Goal: Task Accomplishment & Management: Manage account settings

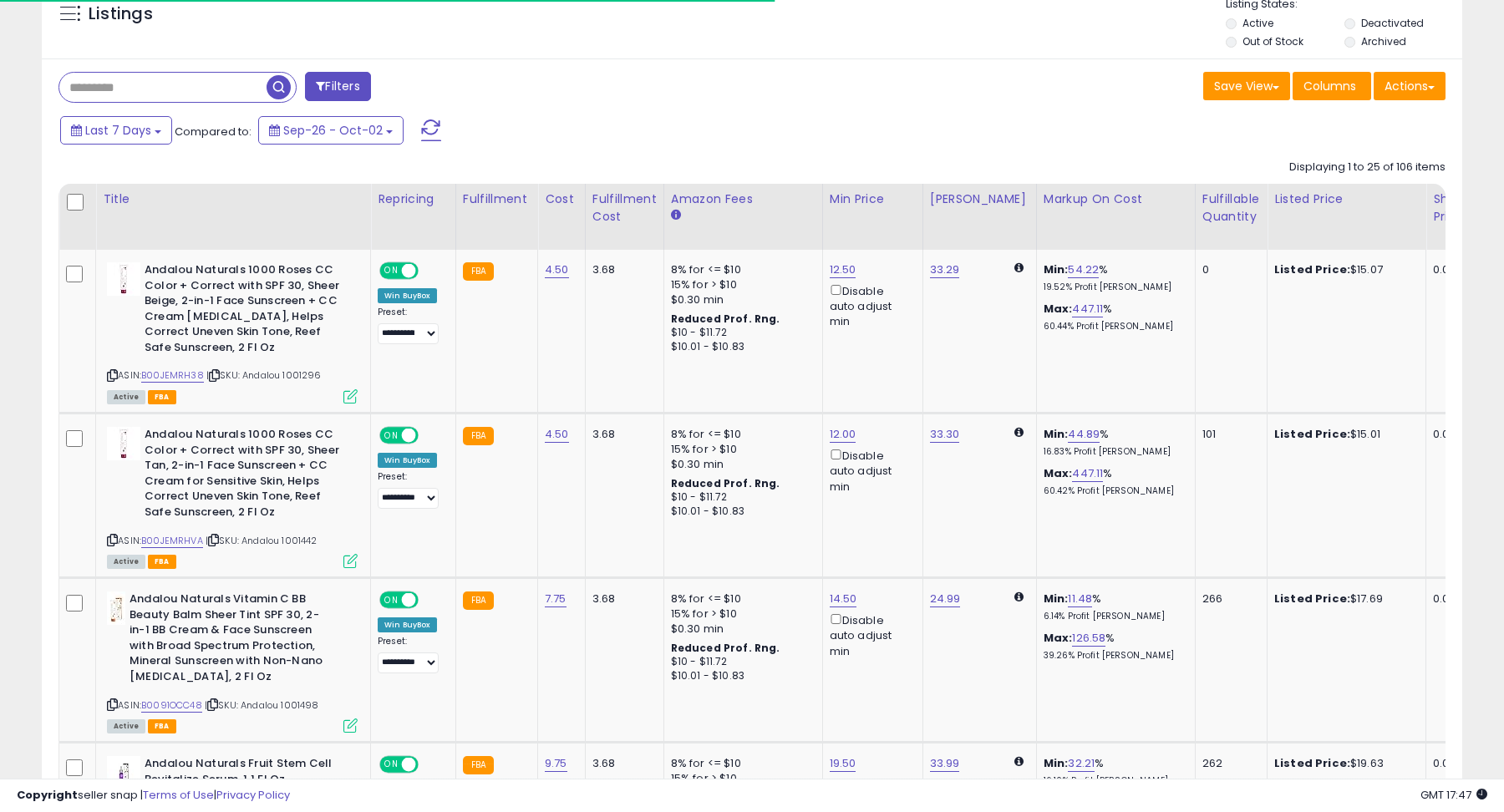
scroll to position [342, 823]
click at [1059, 82] on div "Save View Save As New View Update Current View Columns Actions Import Export Vi…" at bounding box center [1105, 88] width 706 height 33
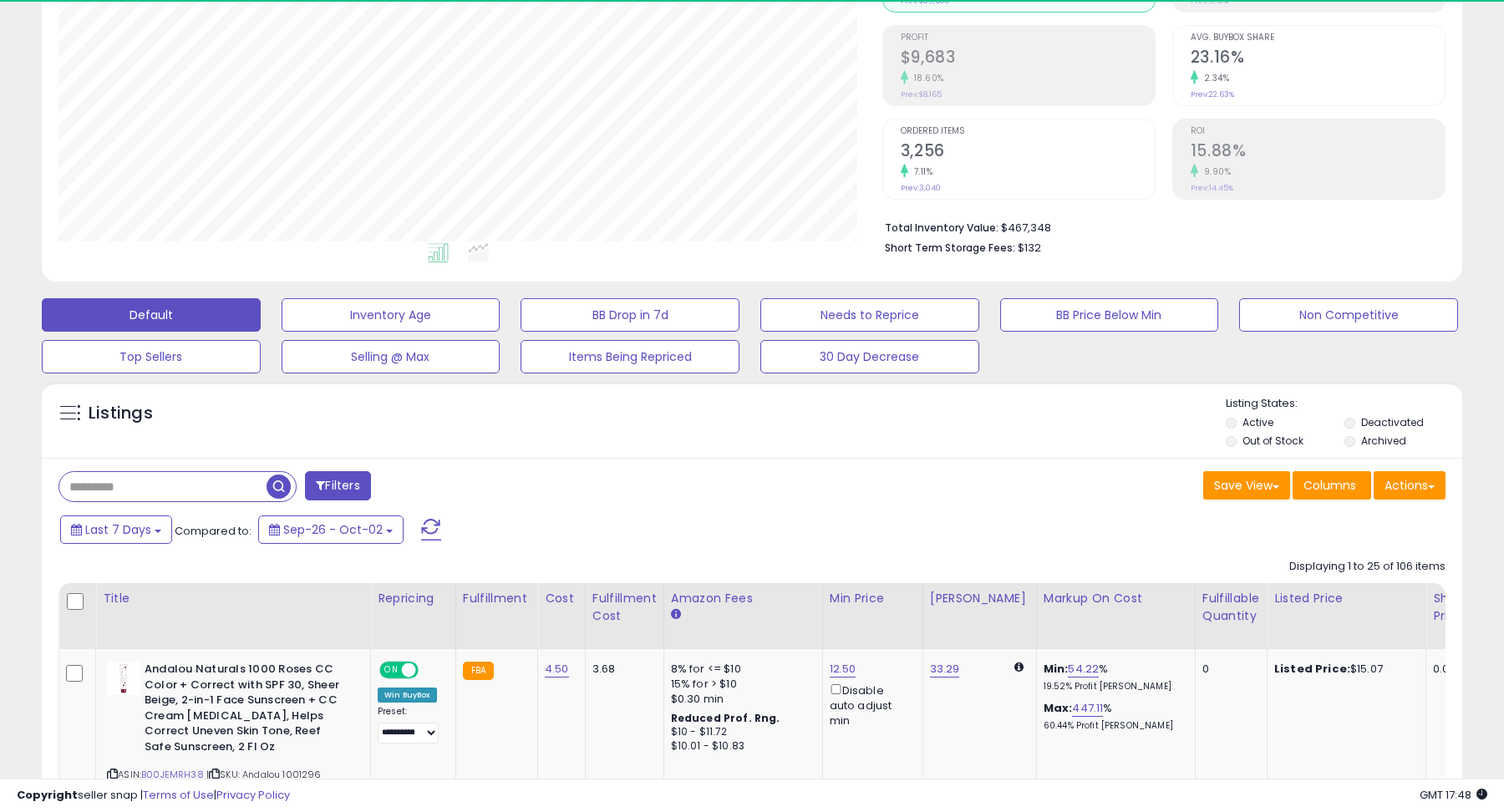
scroll to position [0, 0]
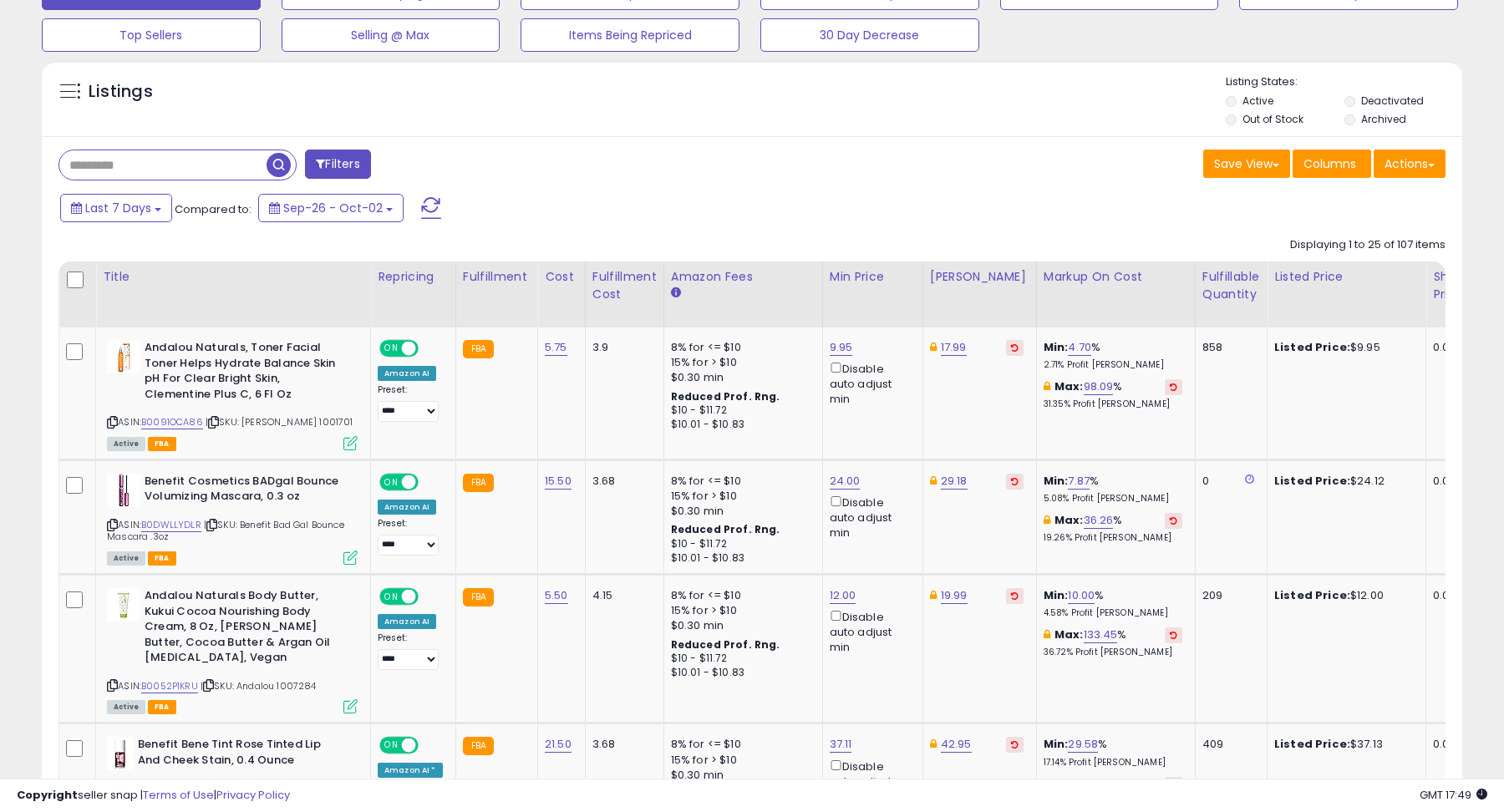
scroll to position [553, 0]
